Goal: Task Accomplishment & Management: Manage account settings

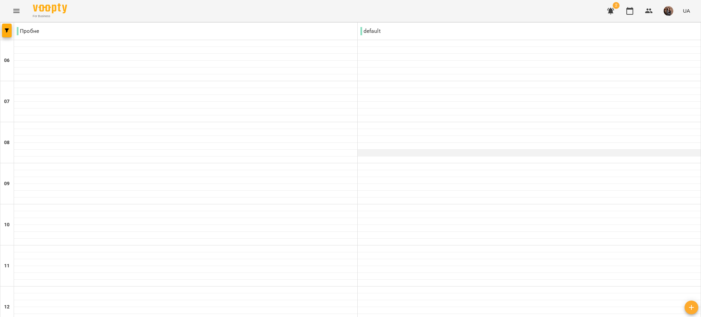
scroll to position [467, 0]
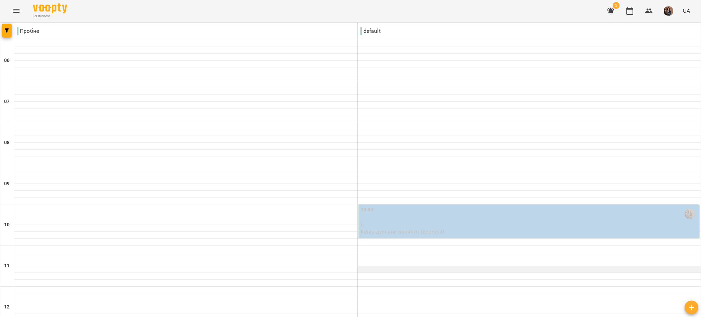
scroll to position [462, 0]
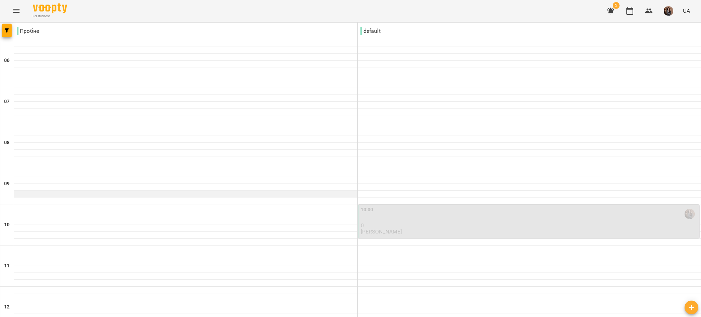
scroll to position [466, 0]
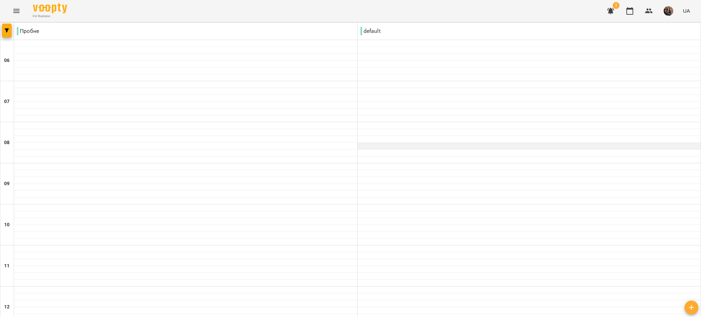
scroll to position [467, 0]
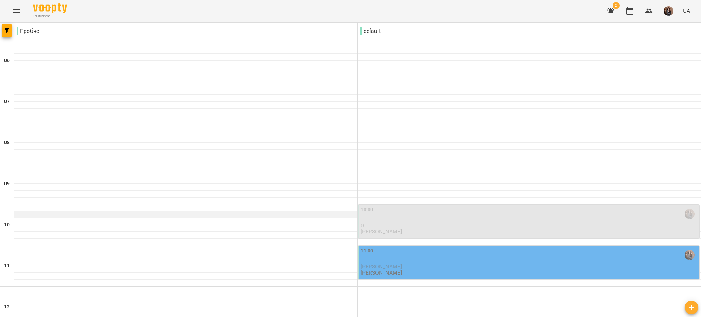
scroll to position [62, 0]
click at [394, 247] on div "11:00" at bounding box center [529, 255] width 337 height 16
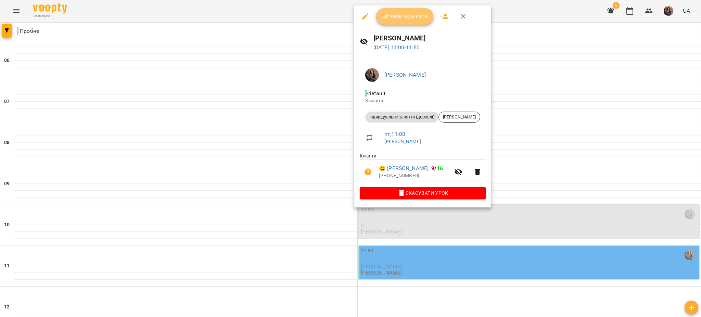
click at [401, 16] on span "Урок відбувся" at bounding box center [405, 16] width 47 height 8
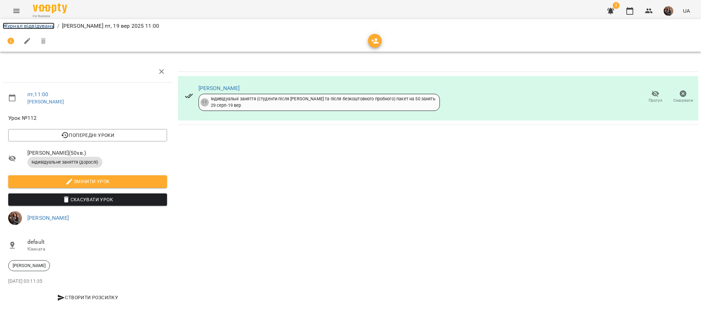
click at [34, 28] on link "Журнал відвідувань" at bounding box center [29, 26] width 52 height 7
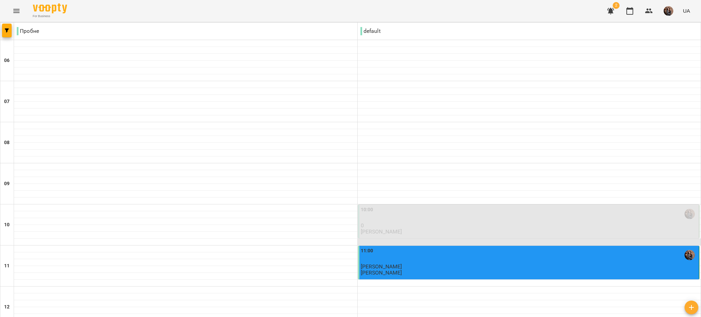
scroll to position [467, 0]
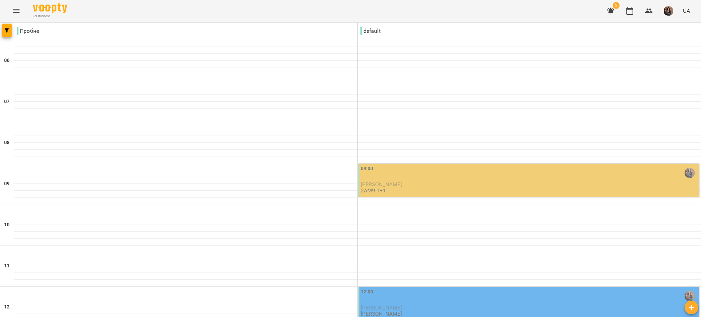
type input "**********"
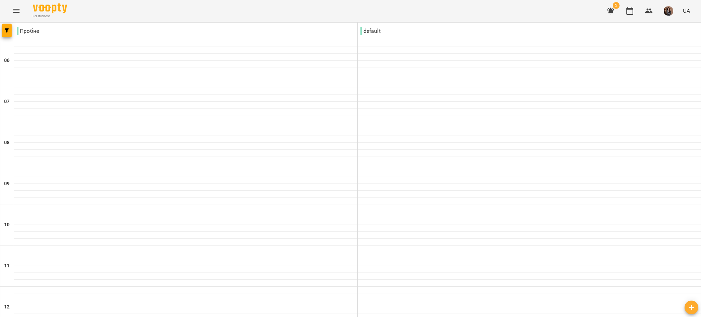
type input "**********"
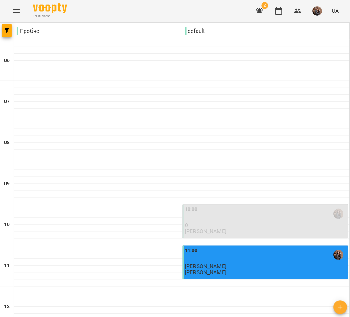
scroll to position [381, 0]
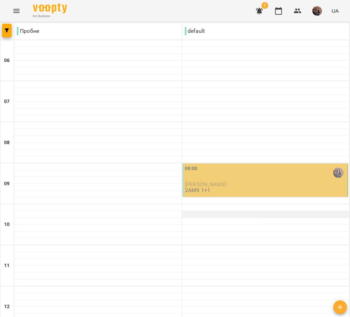
scroll to position [0, 0]
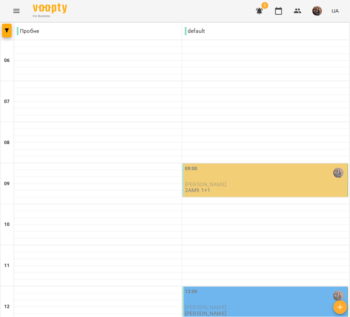
scroll to position [358, 0]
